Goal: Task Accomplishment & Management: Use online tool/utility

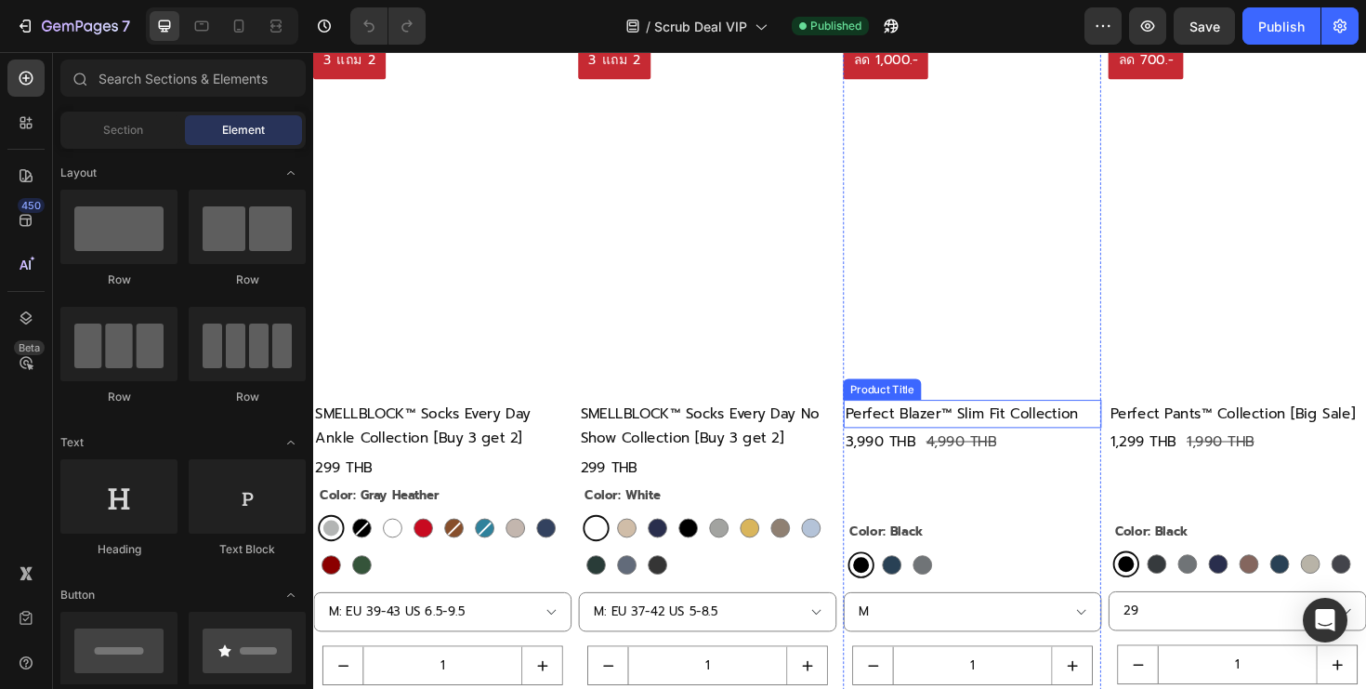
scroll to position [3509, 0]
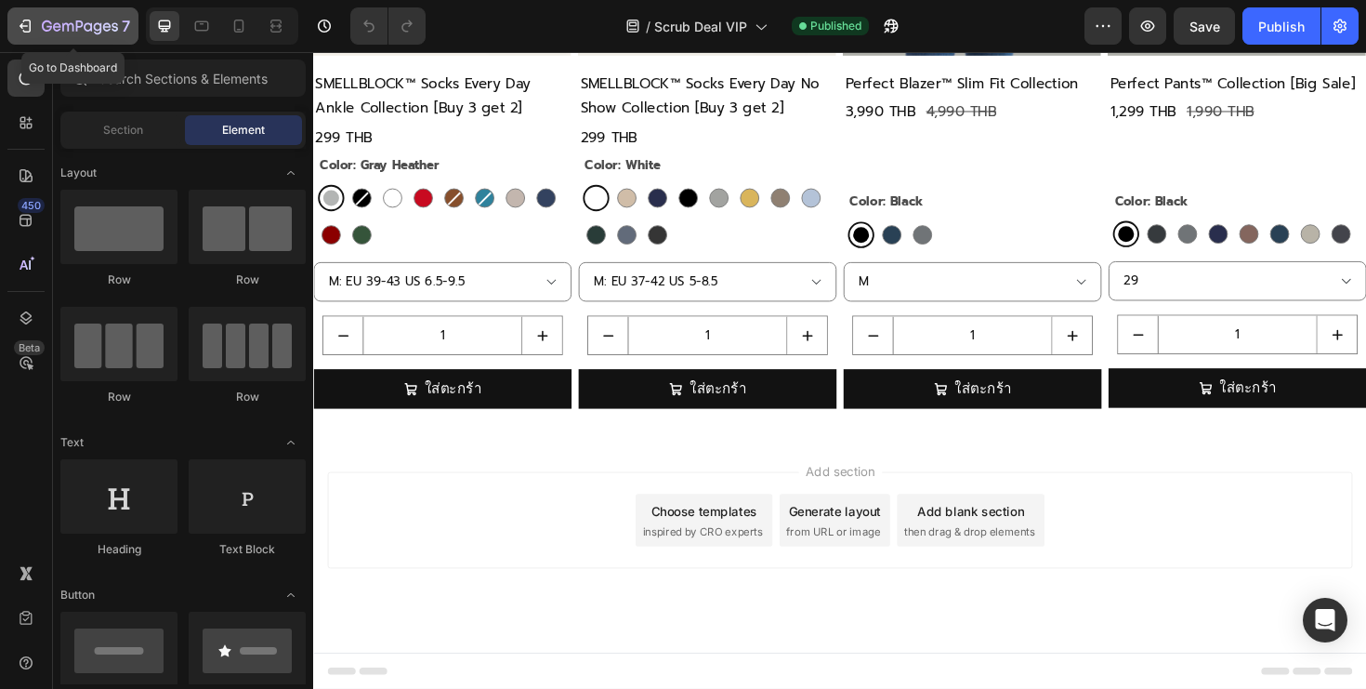
click at [51, 33] on icon "button" at bounding box center [80, 28] width 76 height 16
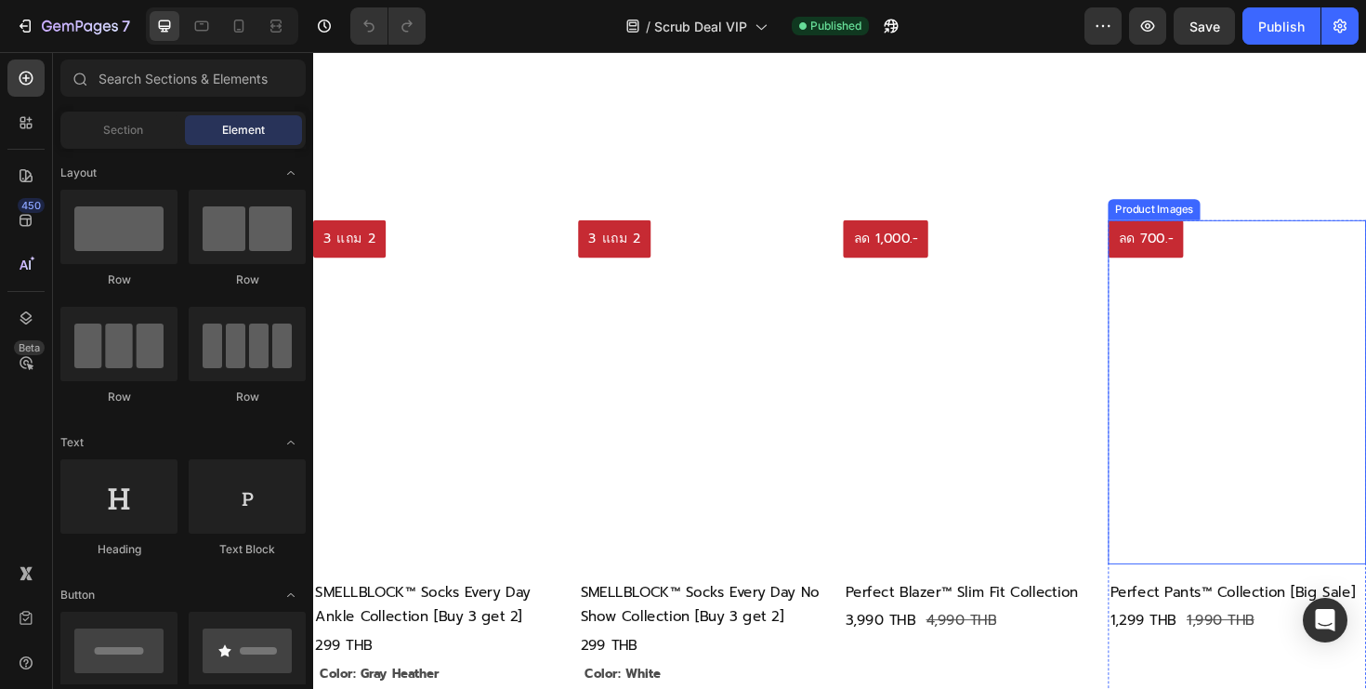
scroll to position [3509, 0]
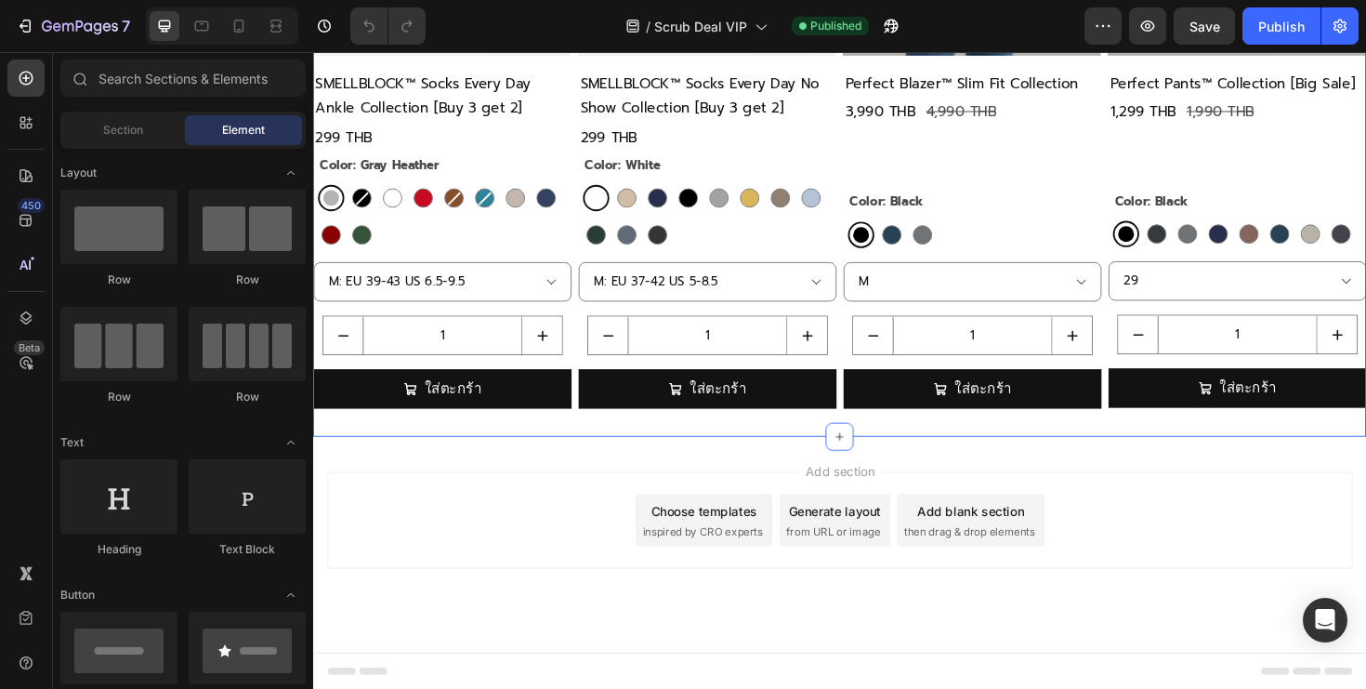
click at [1150, 437] on div "3 แถม 2 Product Badge Product Images SMELLBLOCK™ Socks Every Day Ankle Collecti…" at bounding box center [870, 61] width 1115 height 798
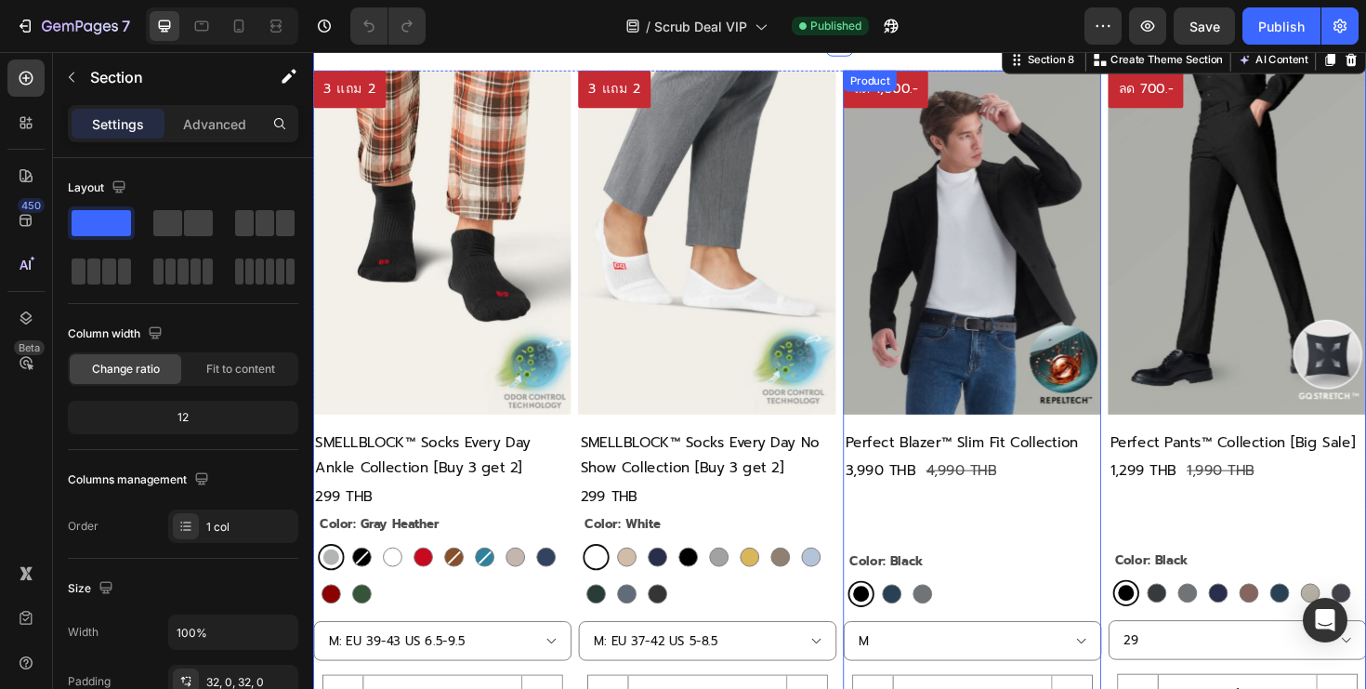
scroll to position [2688, 0]
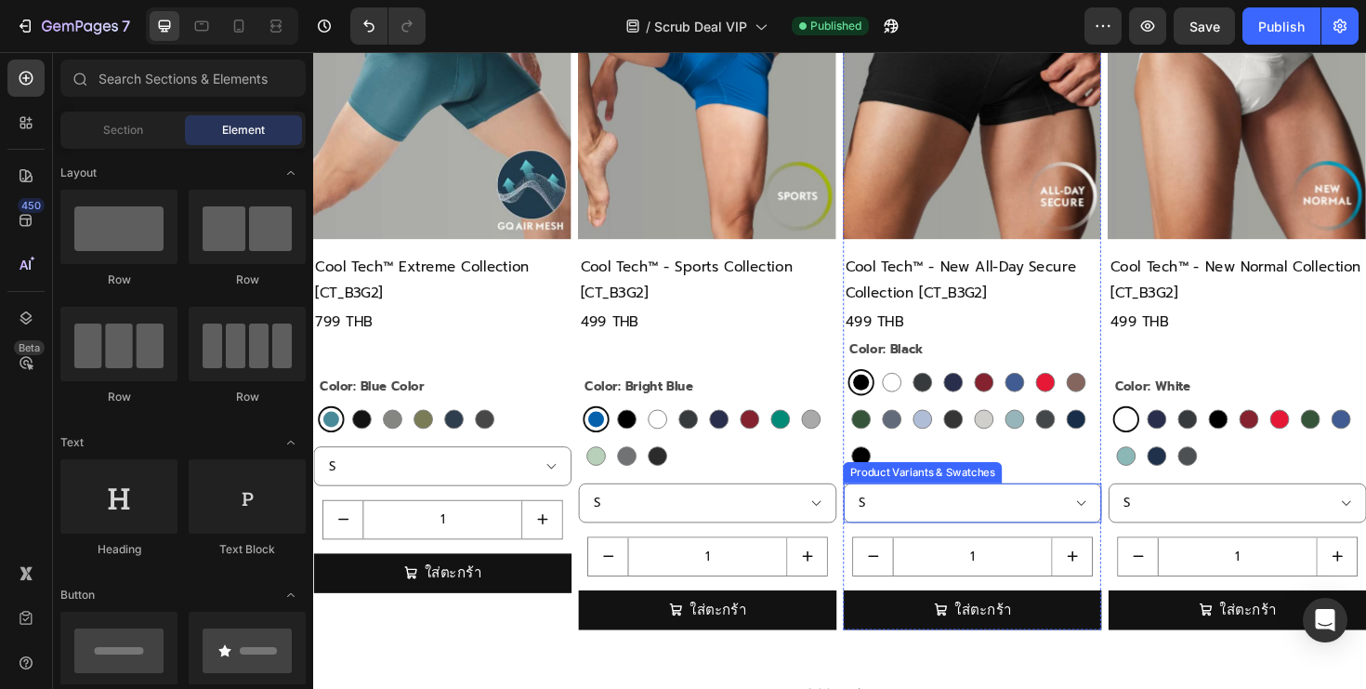
scroll to position [2518, 0]
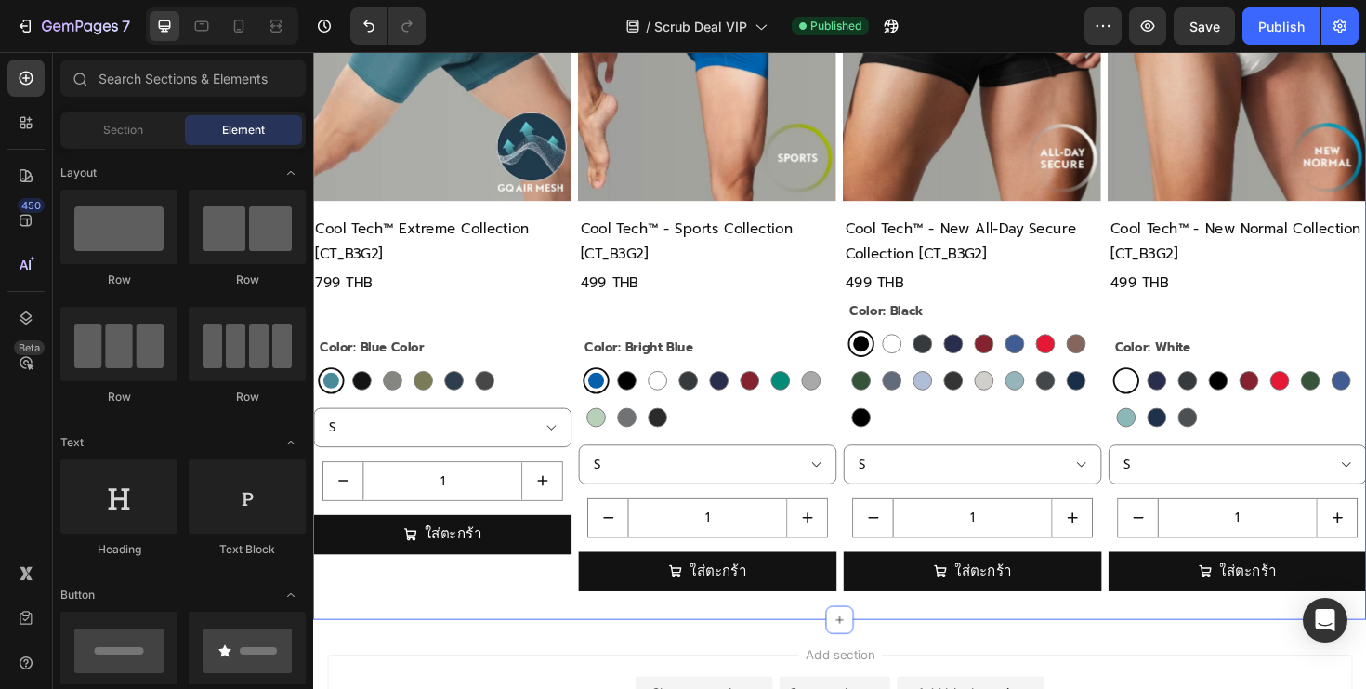
click at [1129, 645] on div "3 แถม 2 Product Badge Product Images Cool Tech™ Extreme Collection [CT_B3G2] Pr…" at bounding box center [870, 233] width 1115 height 836
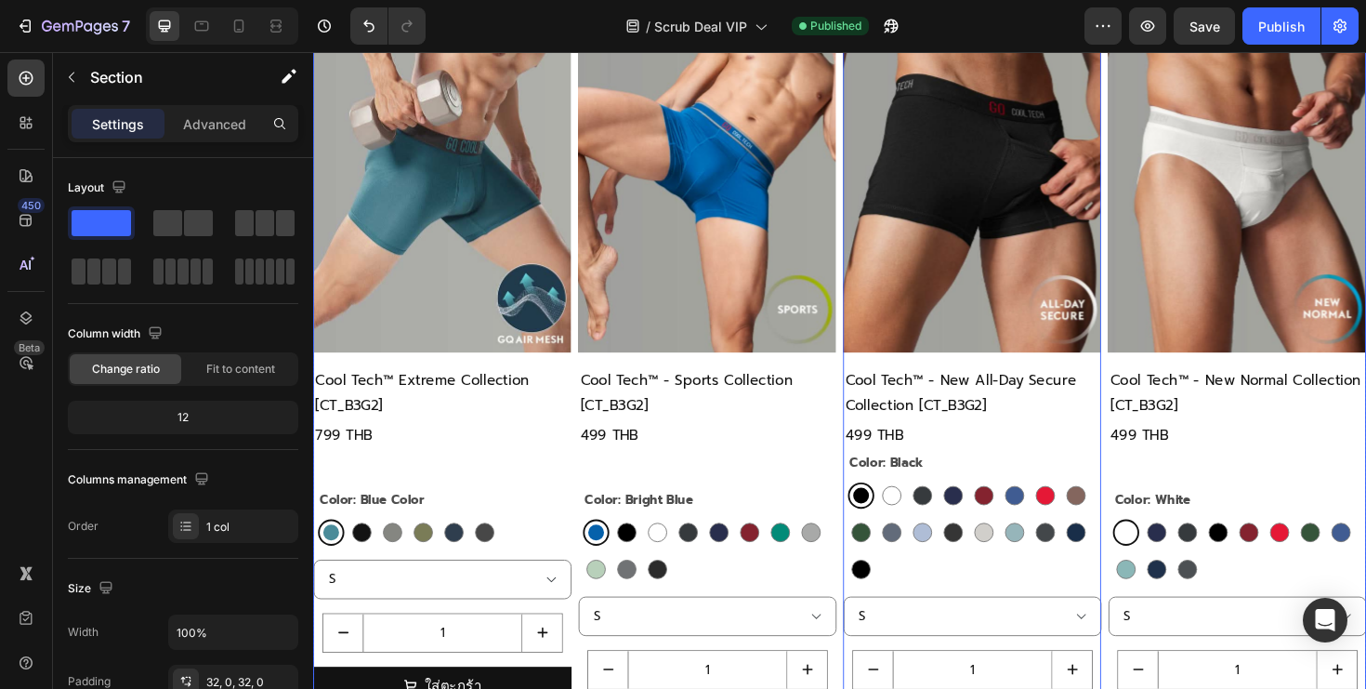
scroll to position [1959, 0]
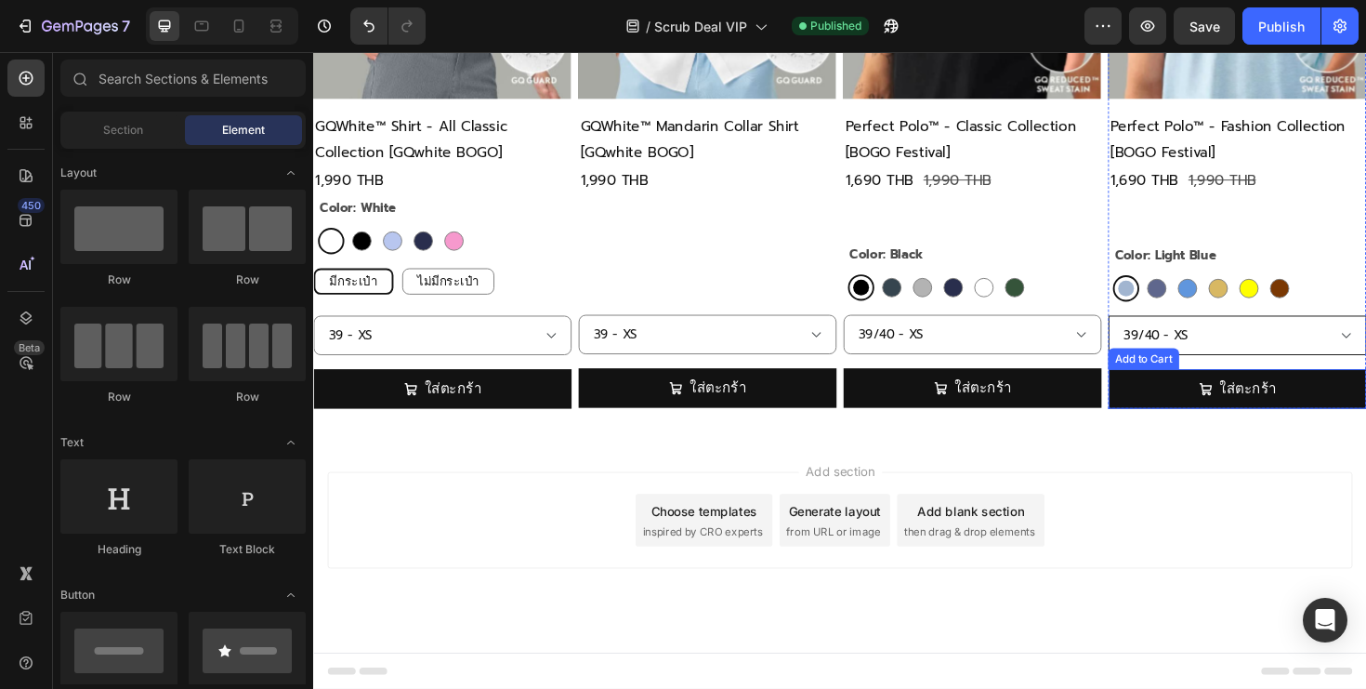
scroll to position [1874, 0]
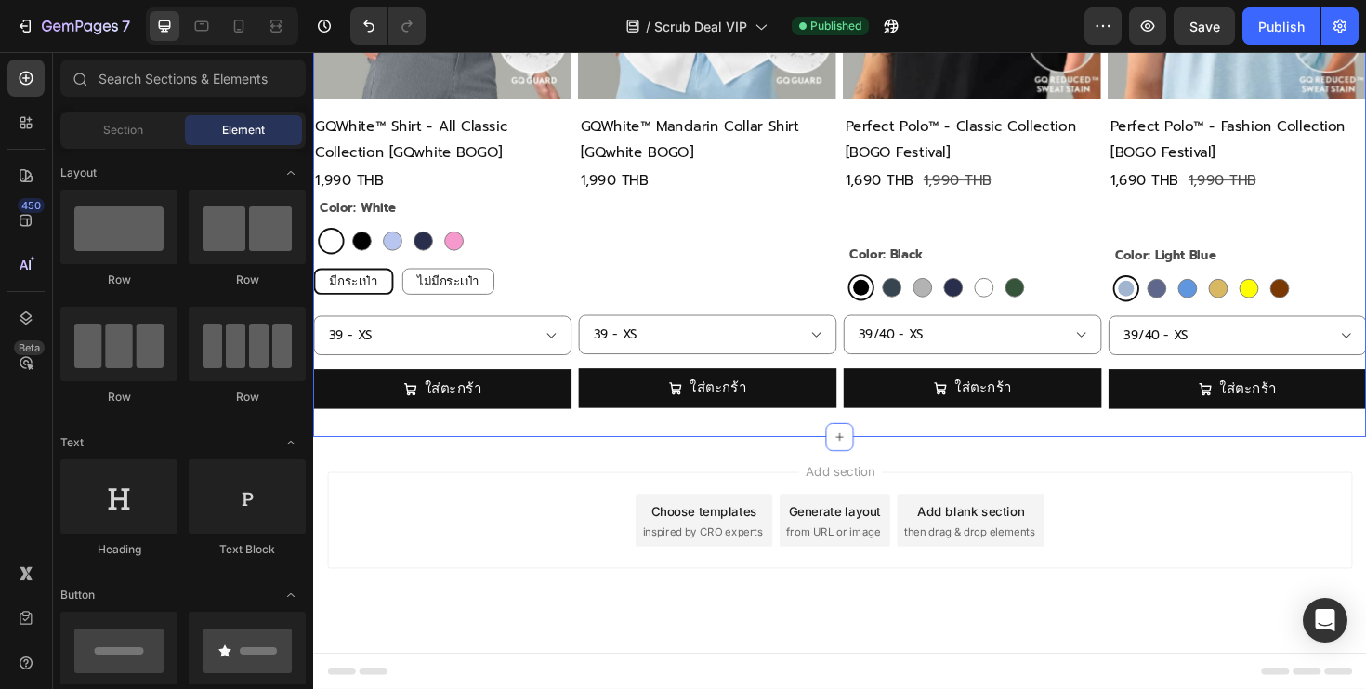
click at [1027, 450] on div "สินค้าอื่นๆราคาพิเศษ! Heading 1 แถม 1 Product Badge Product Images GQWhite™ Shi…" at bounding box center [870, 53] width 1115 height 811
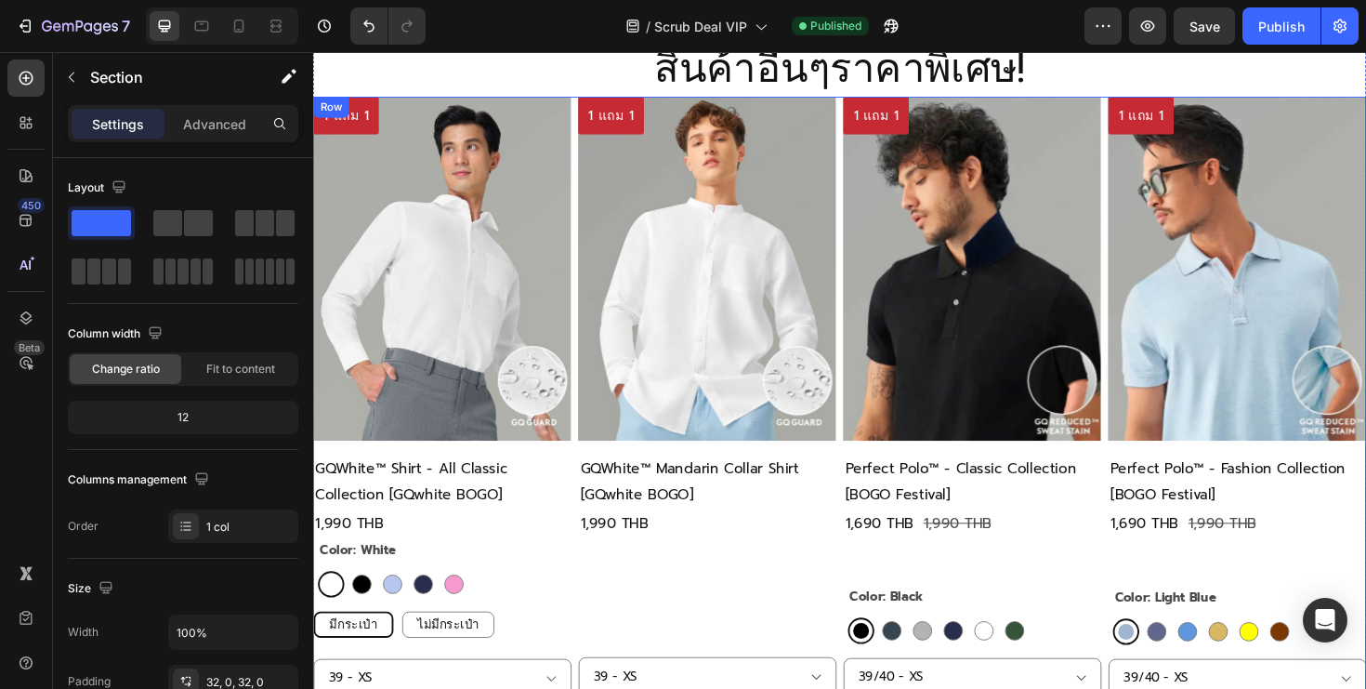
scroll to position [1247, 0]
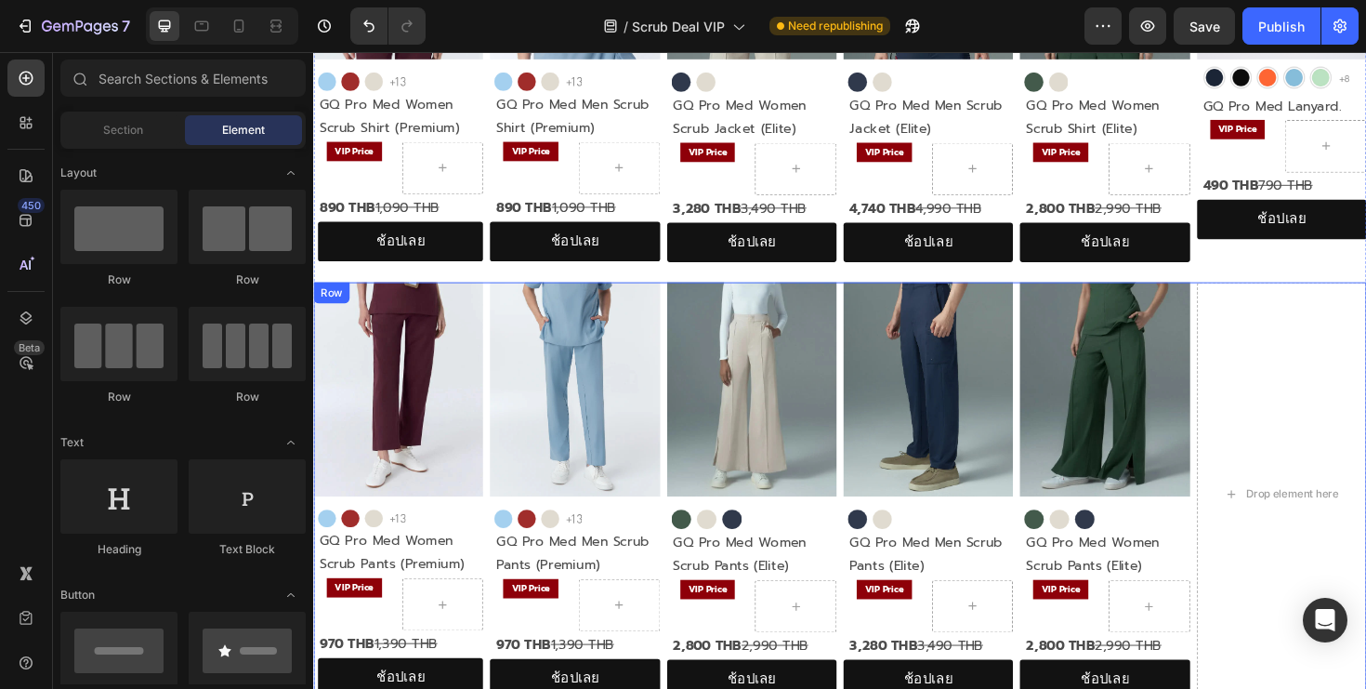
scroll to position [776, 0]
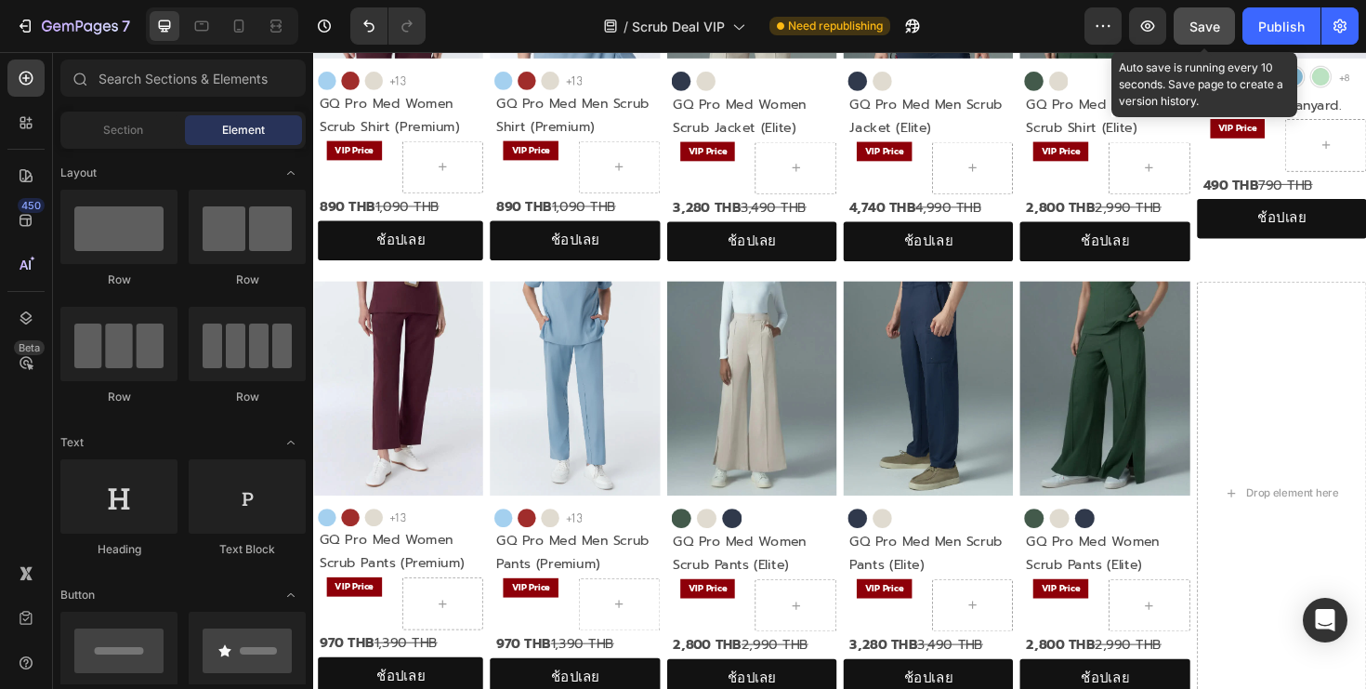
click at [1216, 32] on span "Save" at bounding box center [1205, 27] width 31 height 16
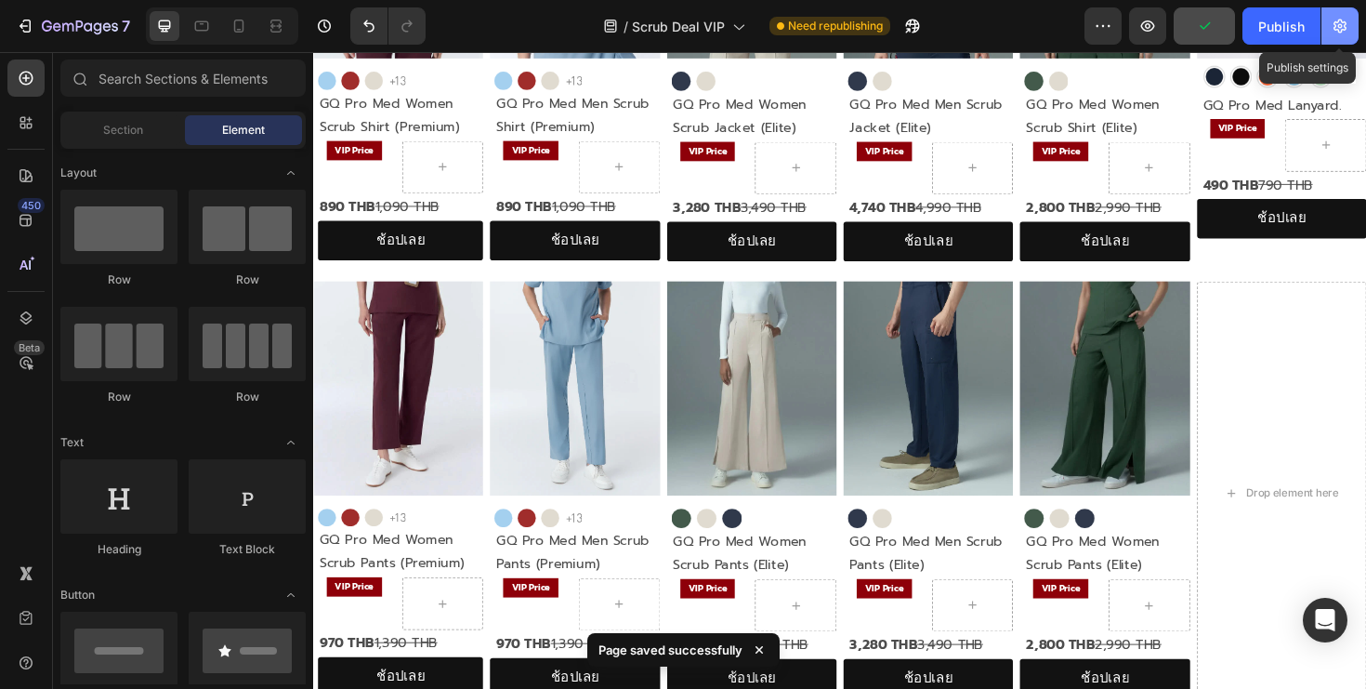
click at [1334, 25] on icon "button" at bounding box center [1340, 26] width 19 height 19
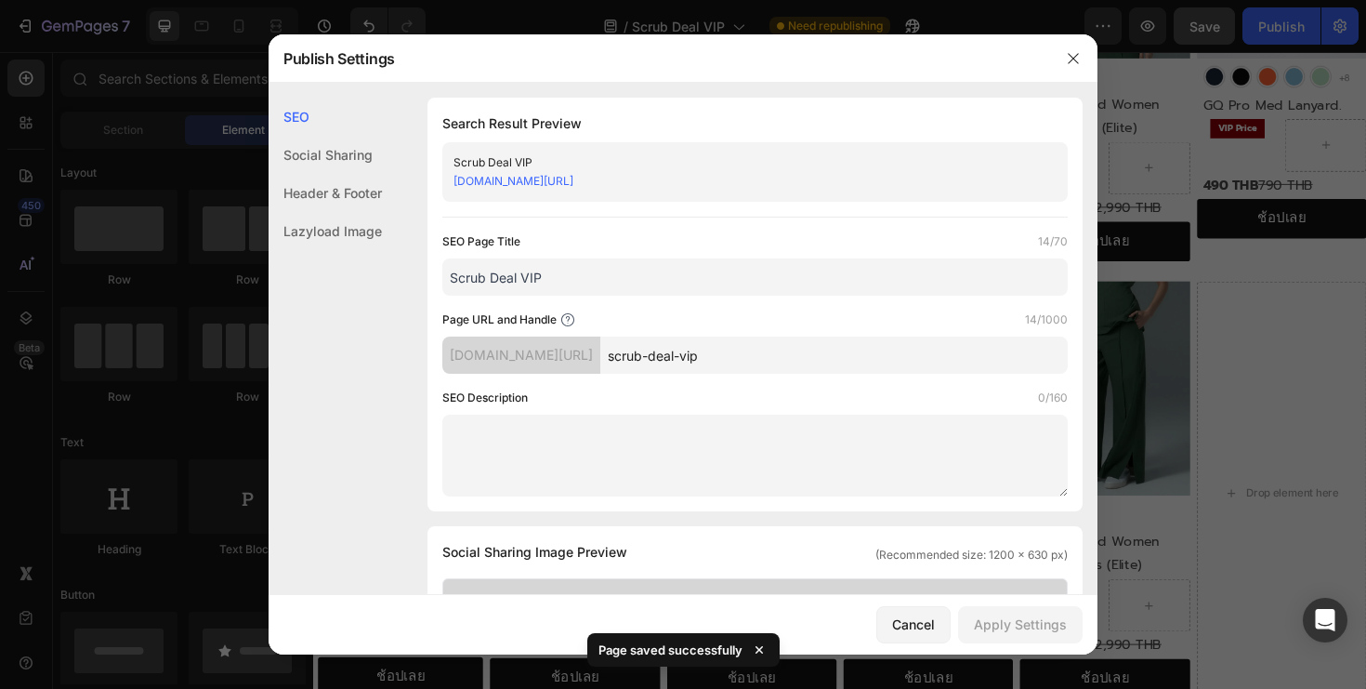
click at [1255, 34] on div at bounding box center [683, 344] width 1366 height 689
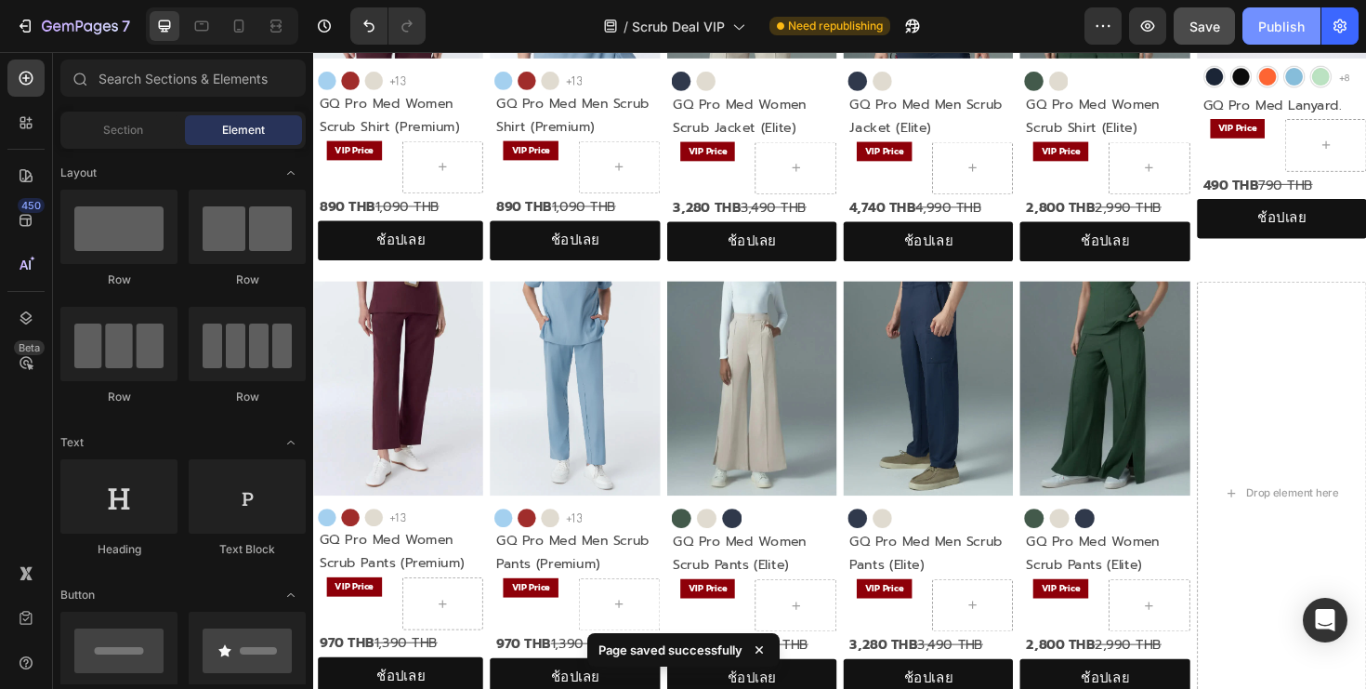
click at [1283, 31] on div "Publish" at bounding box center [1281, 27] width 46 height 20
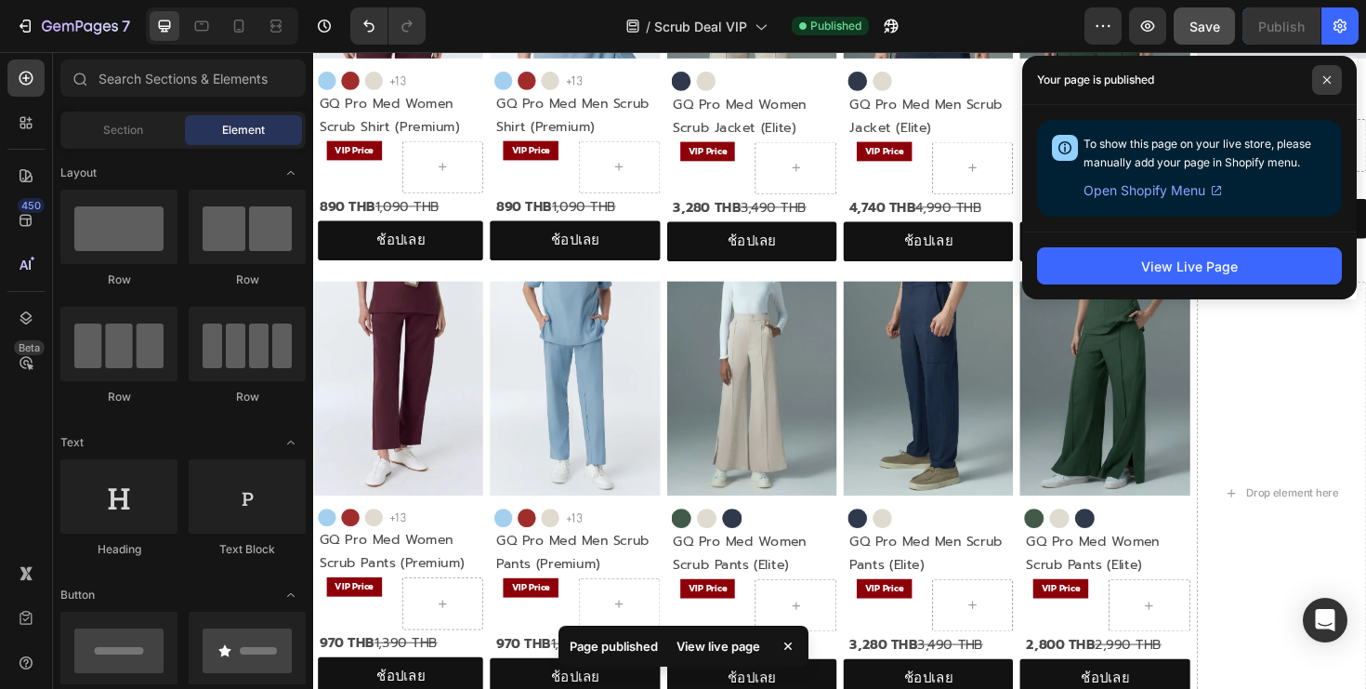
click at [1322, 85] on span at bounding box center [1327, 80] width 30 height 30
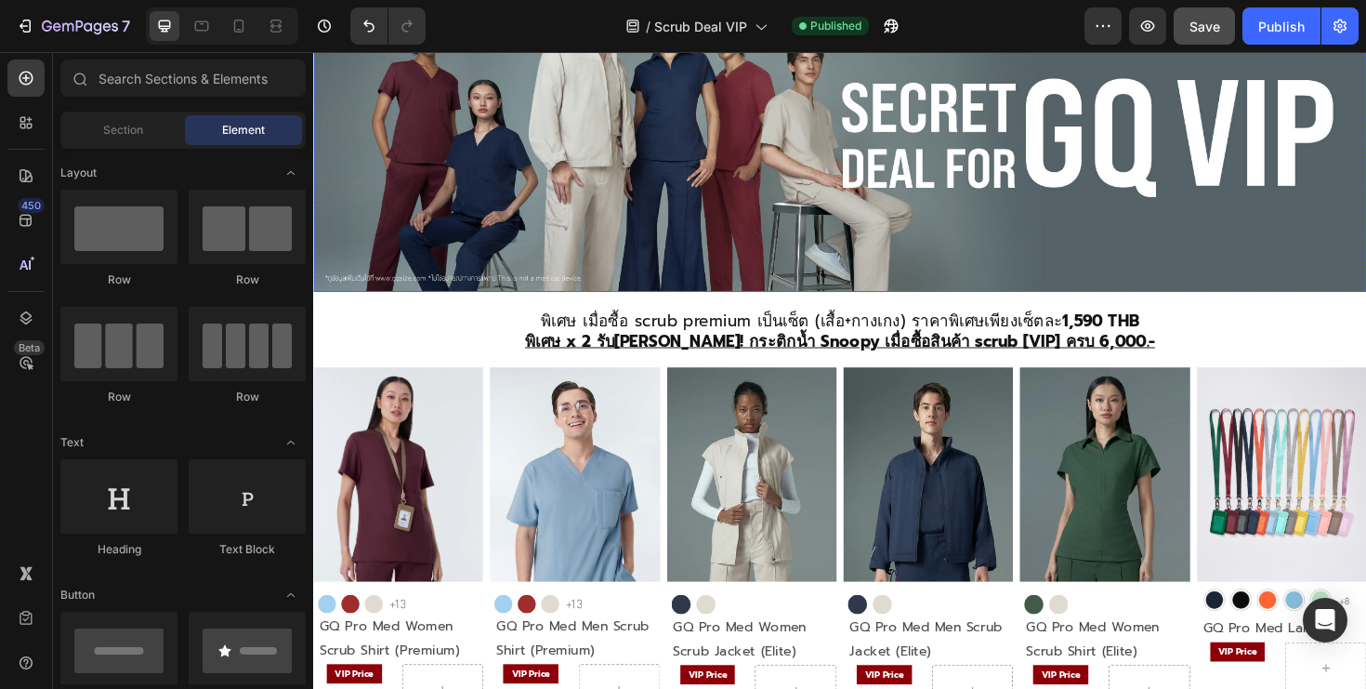
scroll to position [230, 0]
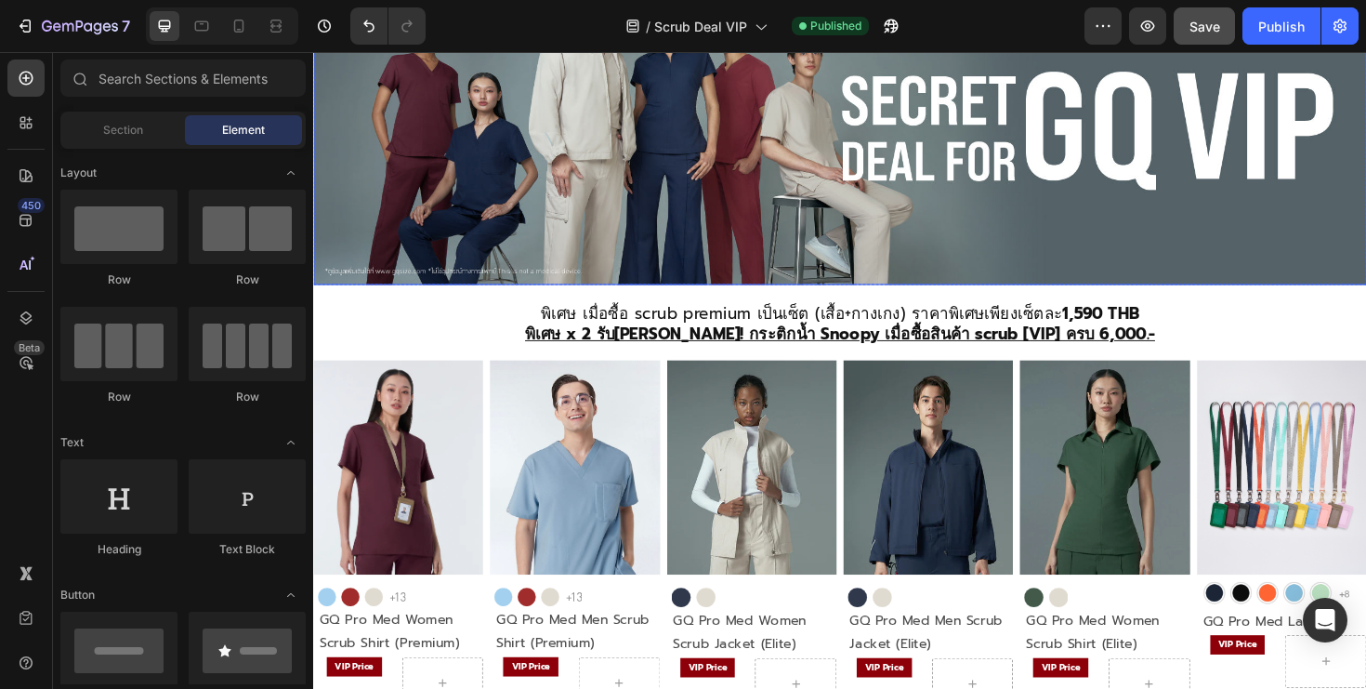
click at [820, 207] on img at bounding box center [870, 124] width 1115 height 348
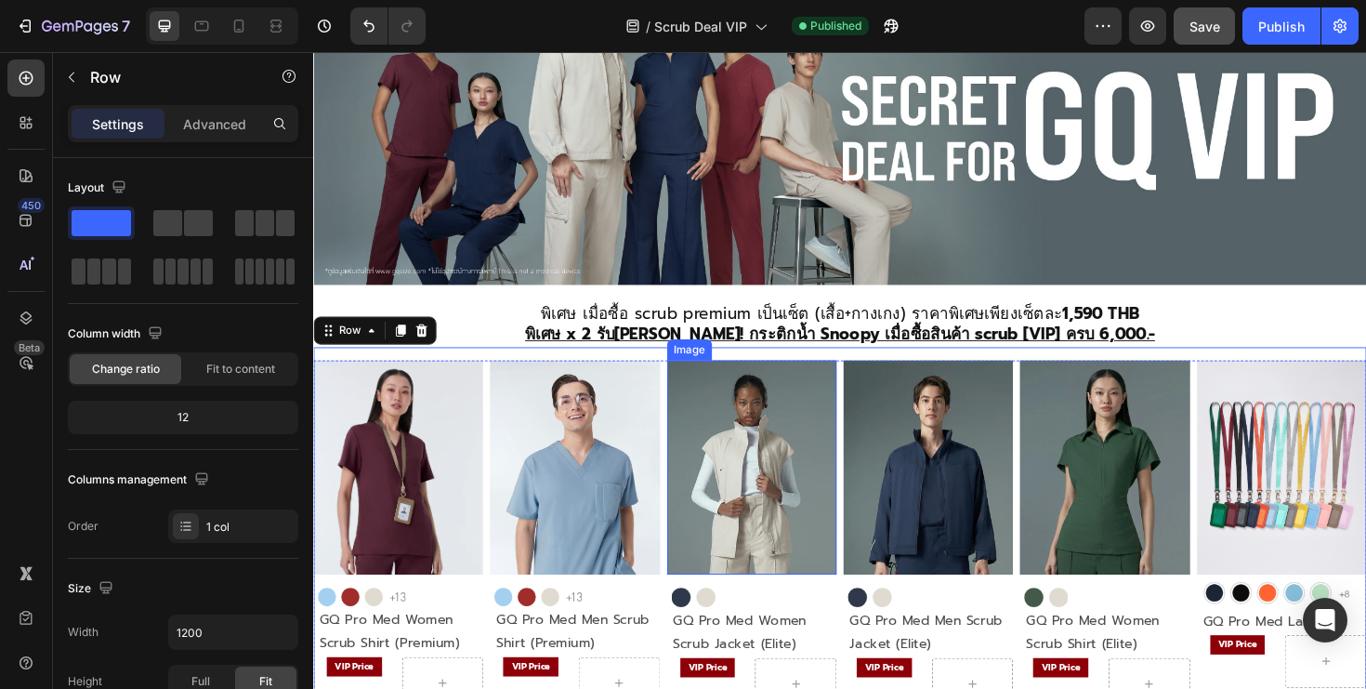
click at [808, 467] on img at bounding box center [777, 492] width 179 height 228
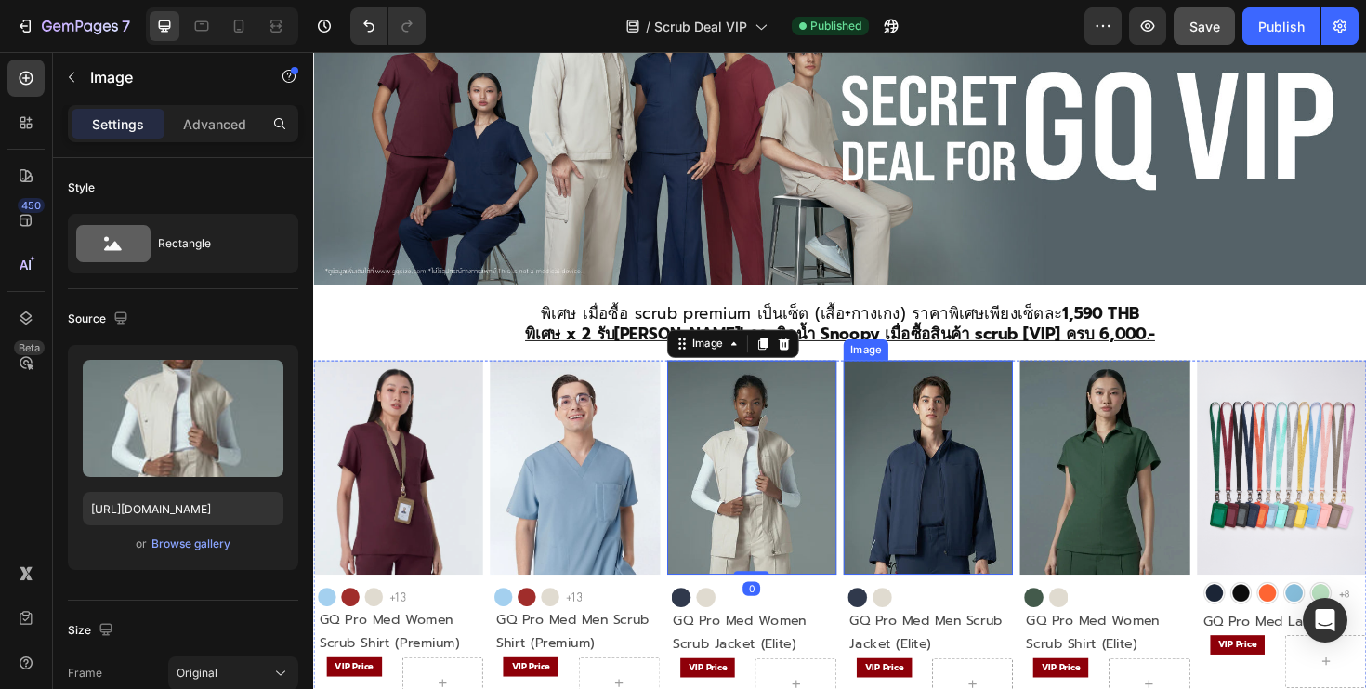
click at [927, 467] on img at bounding box center [963, 492] width 179 height 228
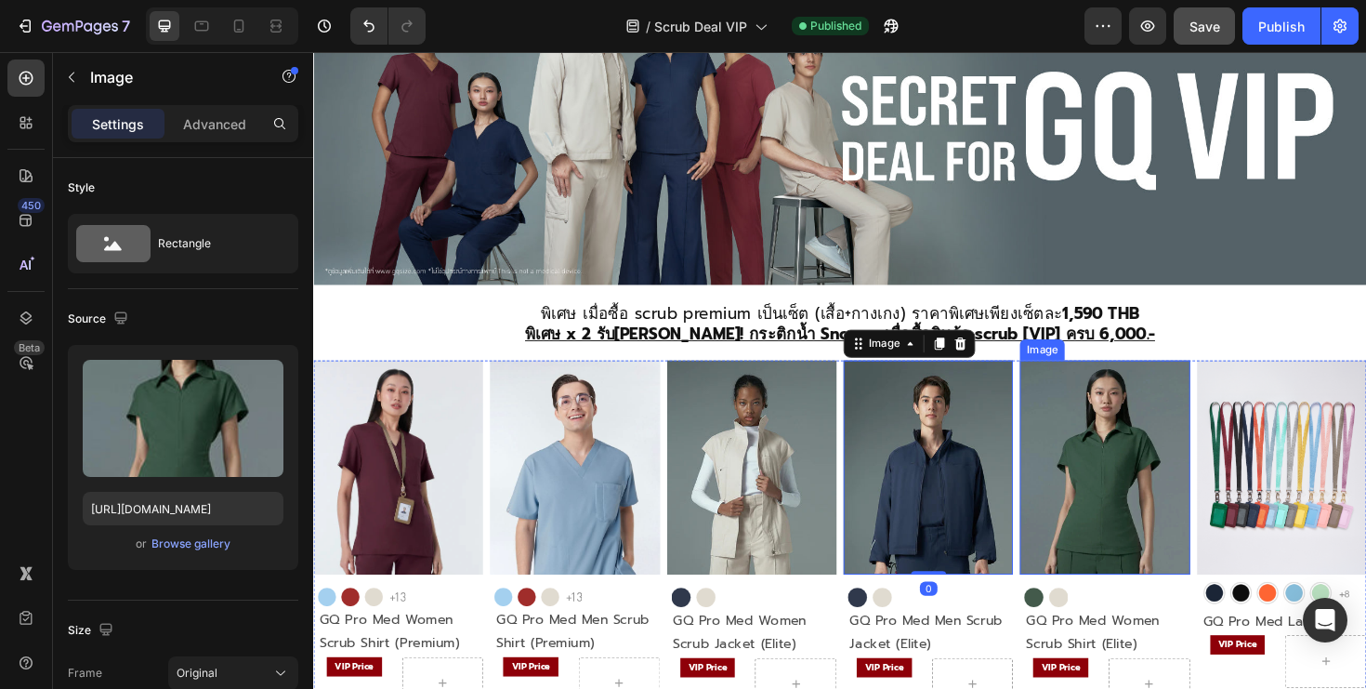
click at [1151, 467] on img at bounding box center [1150, 492] width 179 height 228
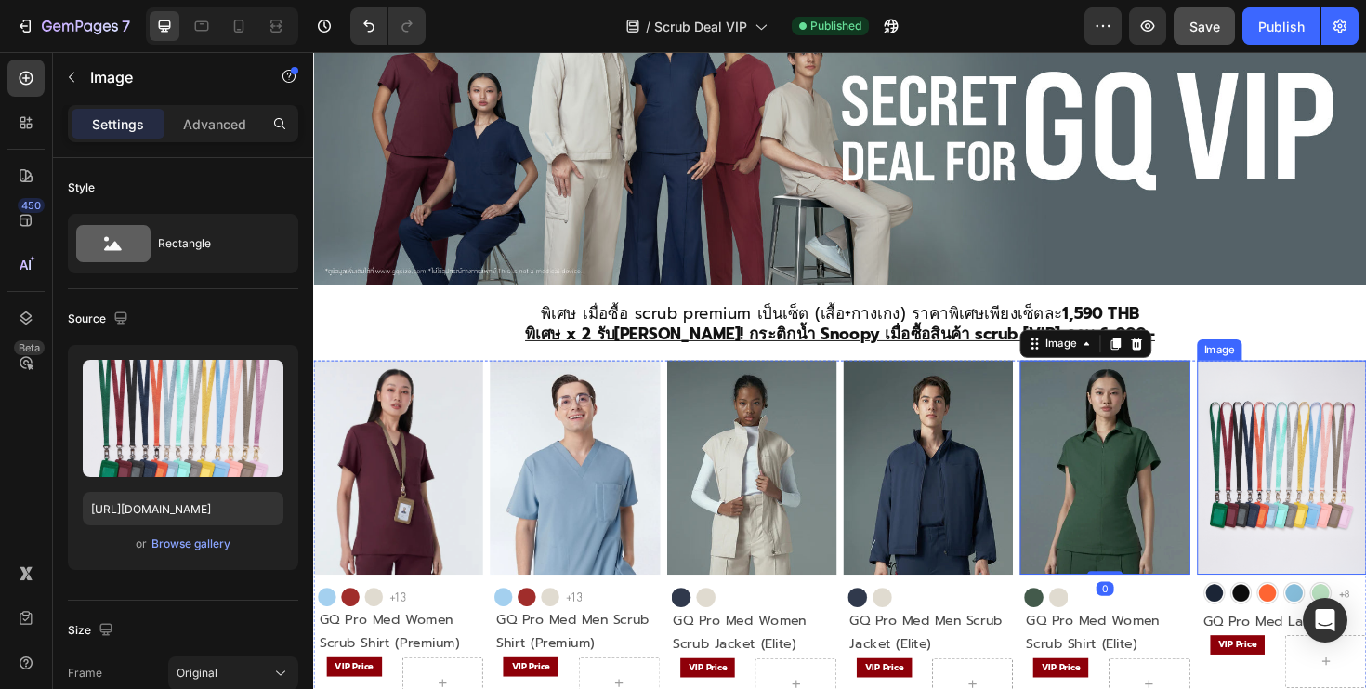
click at [1291, 472] on img at bounding box center [1338, 492] width 179 height 228
click at [1163, 486] on img at bounding box center [1150, 492] width 179 height 228
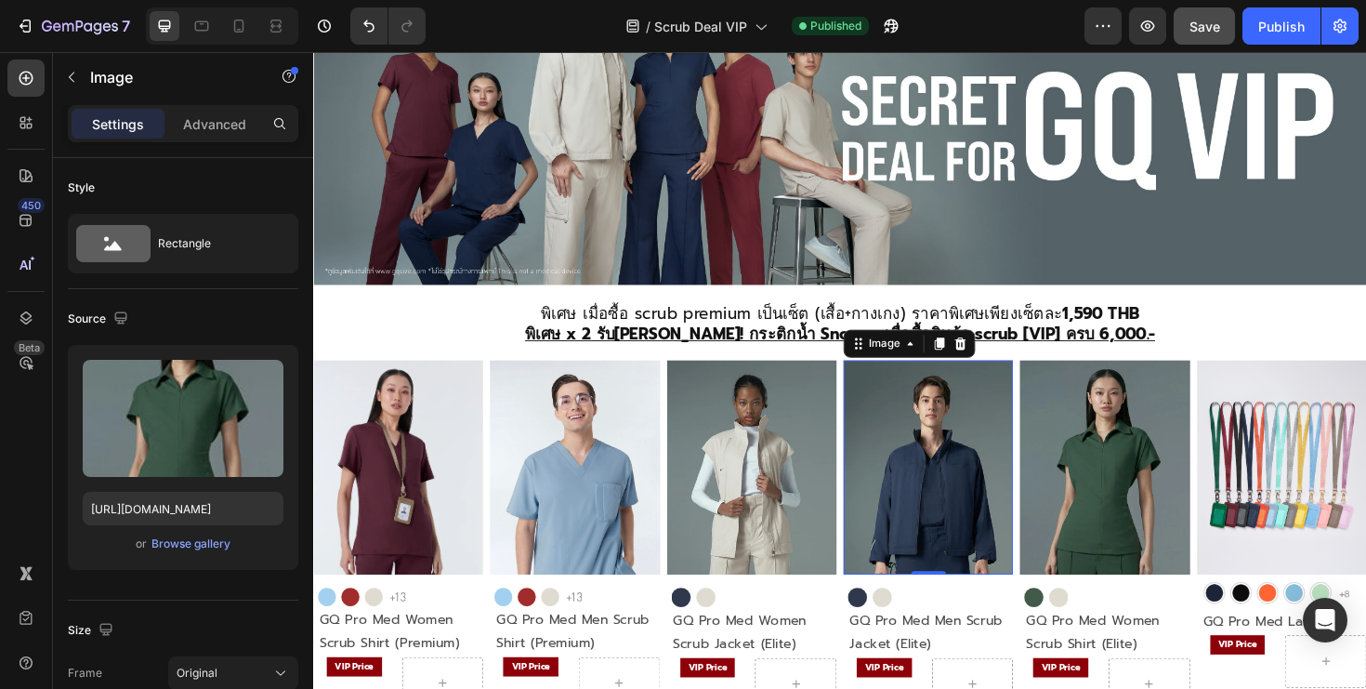
click at [973, 476] on img at bounding box center [963, 492] width 179 height 228
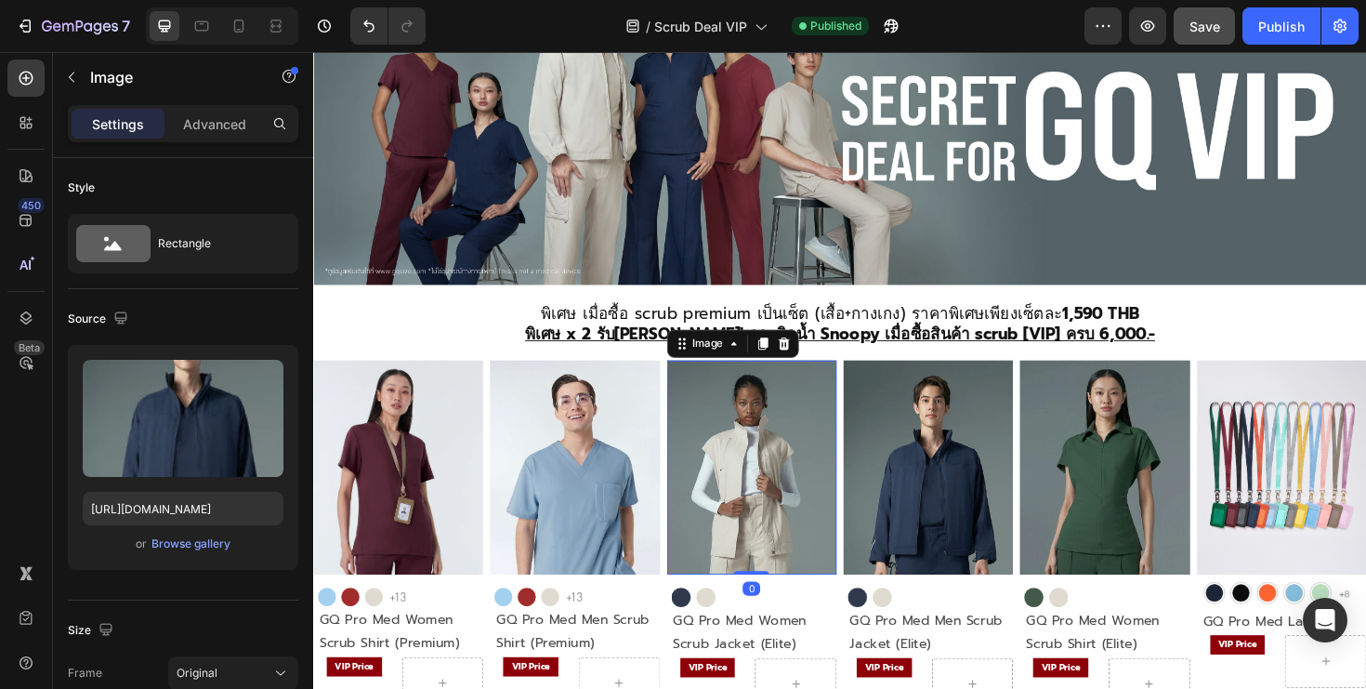
click at [789, 463] on img at bounding box center [777, 492] width 179 height 228
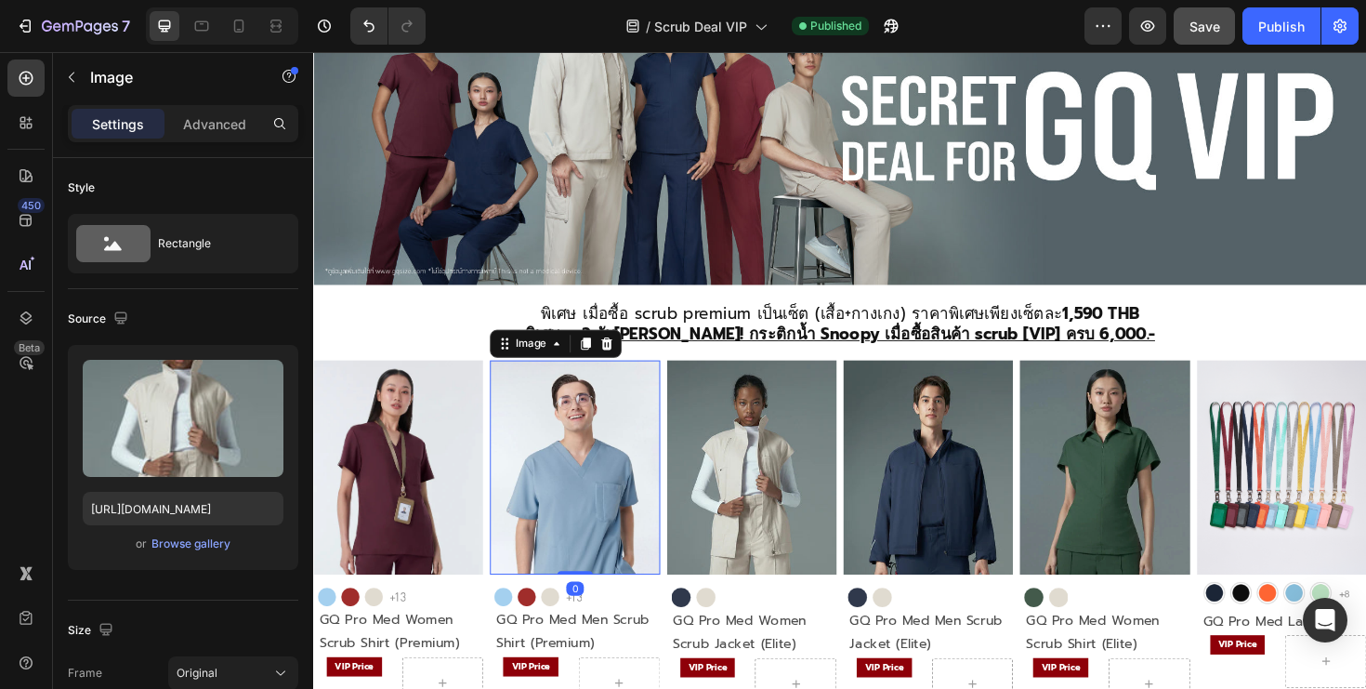
click at [572, 465] on img at bounding box center [589, 492] width 179 height 228
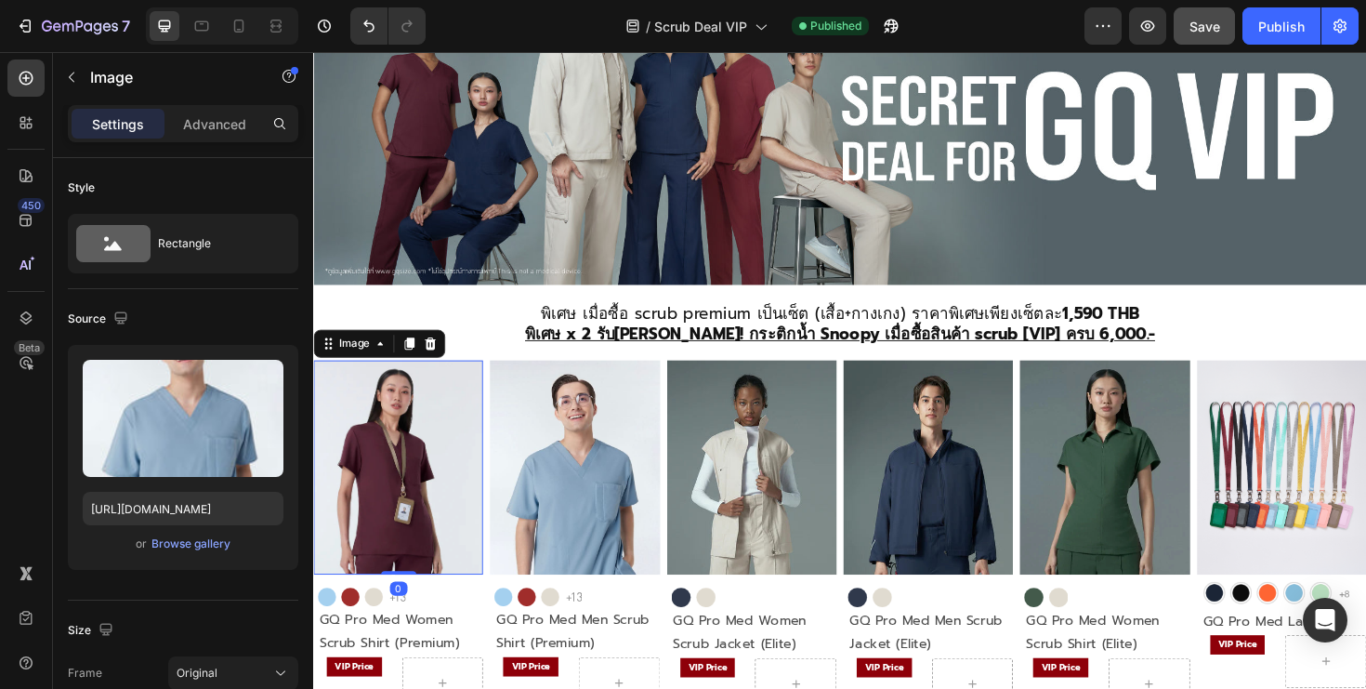
click at [445, 468] on img at bounding box center [402, 492] width 179 height 228
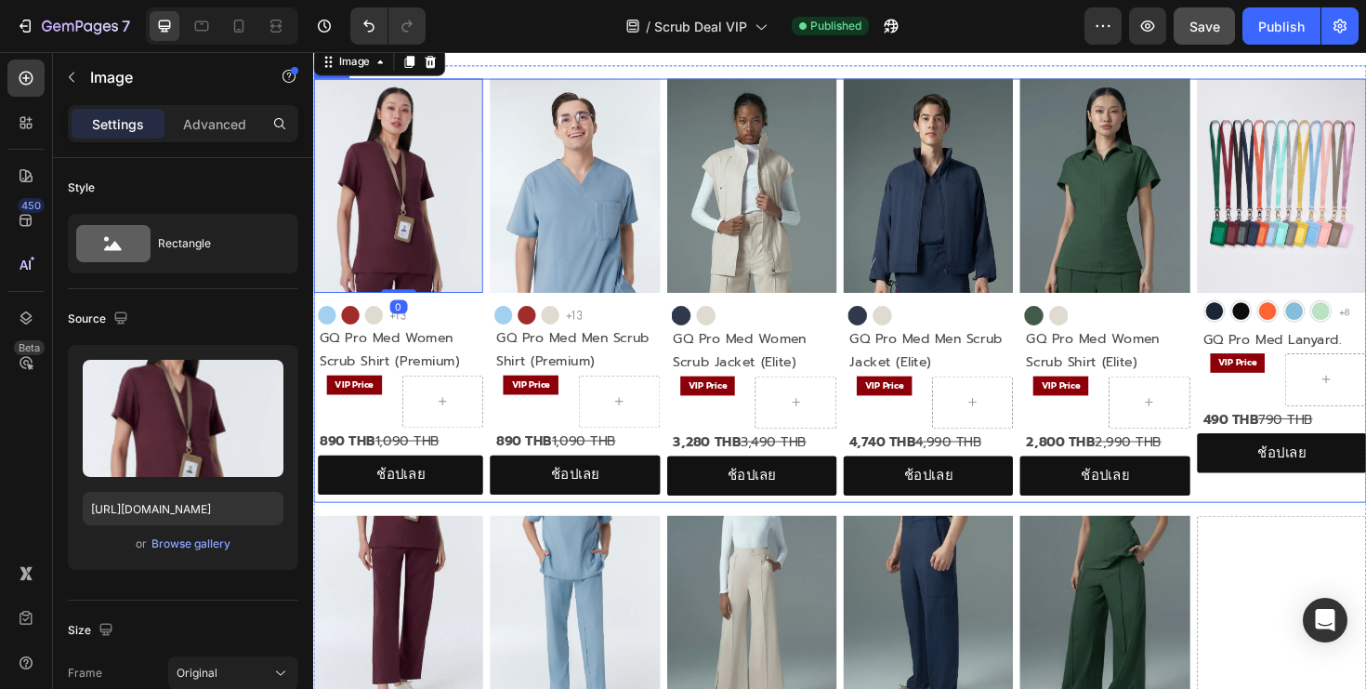
scroll to position [611, 0]
